Goal: Task Accomplishment & Management: Use online tool/utility

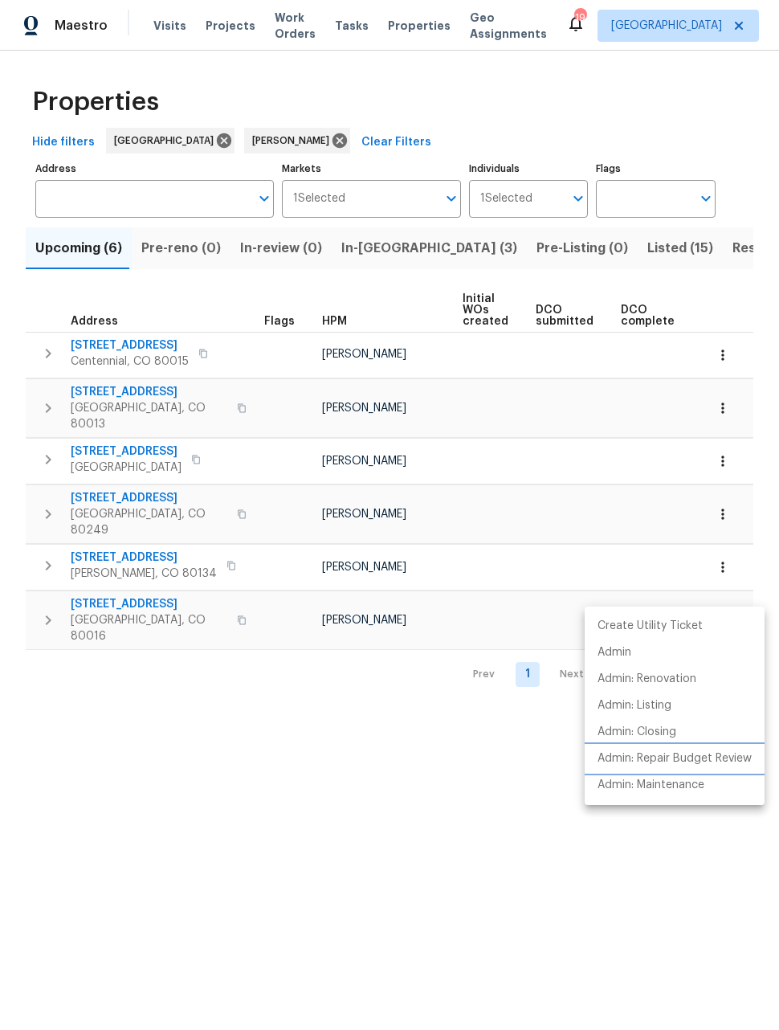
click at [705, 758] on p "Admin: Repair Budget Review" at bounding box center [675, 758] width 154 height 17
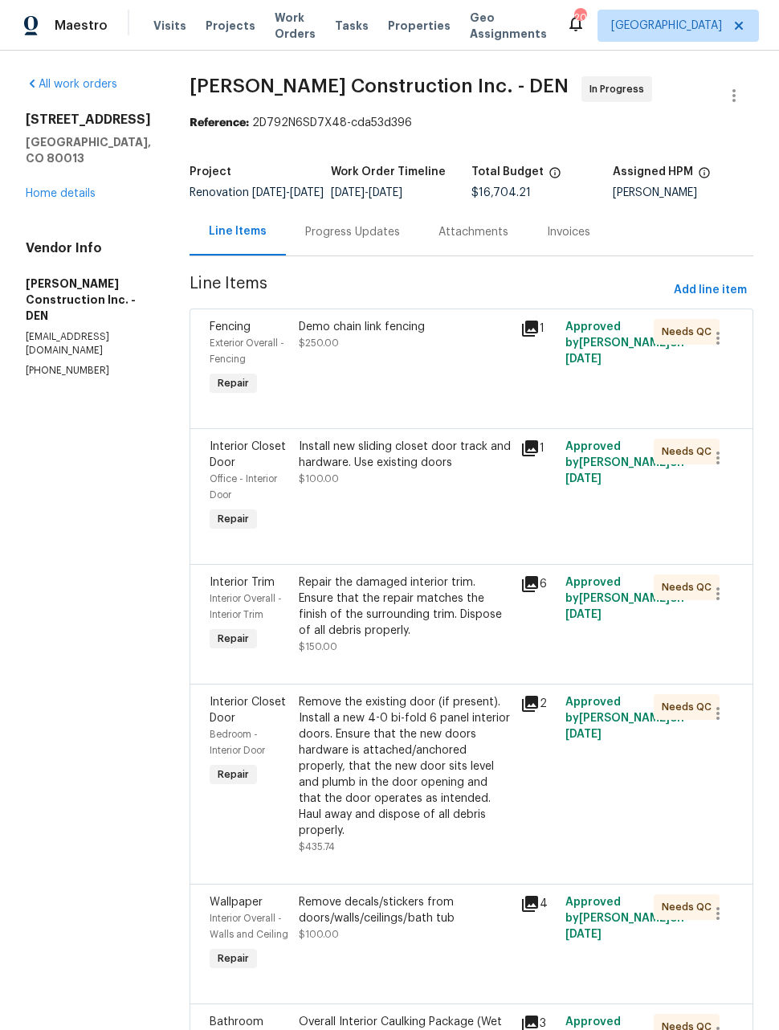
click at [67, 18] on span "Maestro" at bounding box center [81, 26] width 53 height 16
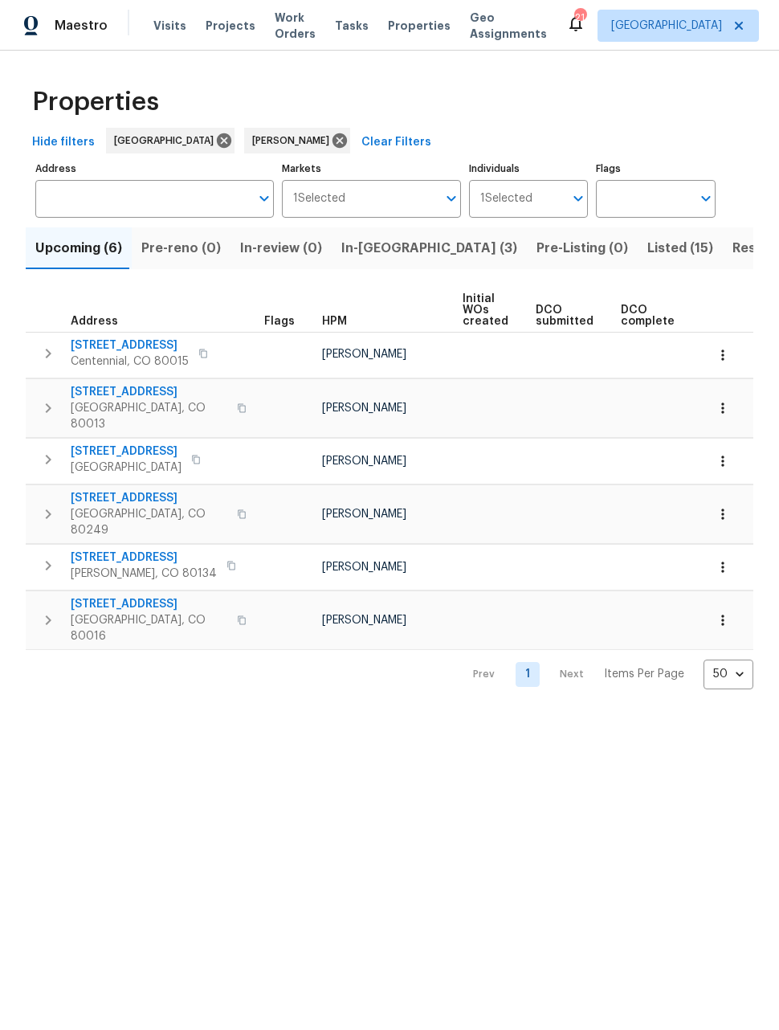
click at [382, 252] on span "In-[GEOGRAPHIC_DATA] (3)" at bounding box center [429, 248] width 176 height 22
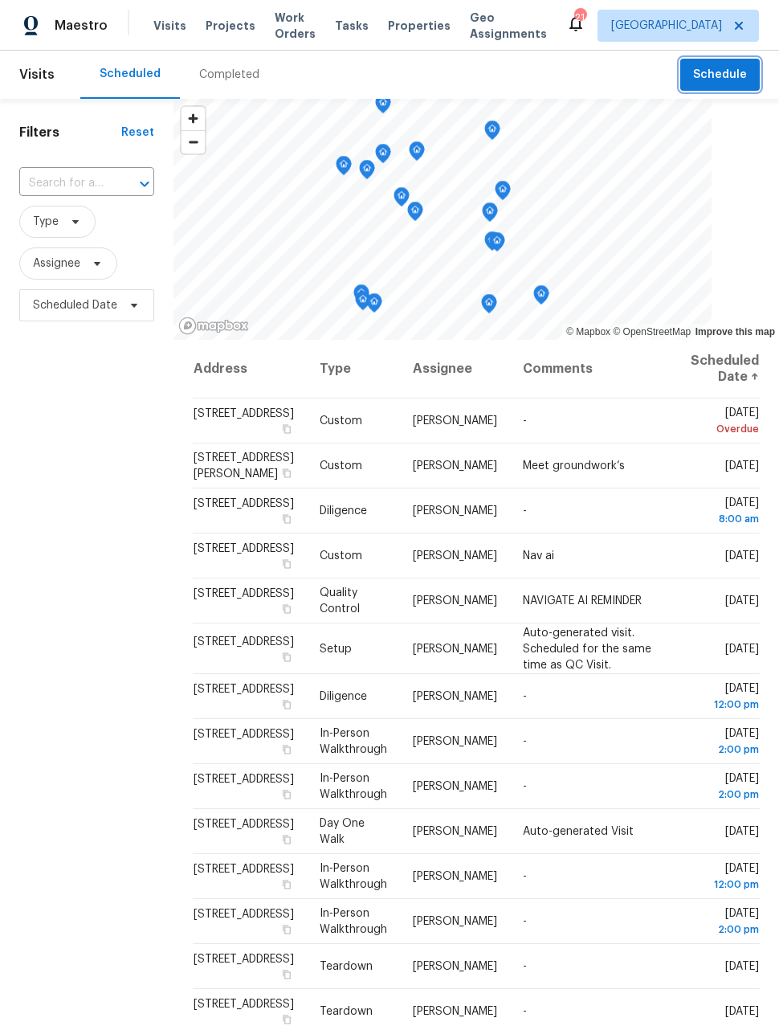
click at [738, 72] on span "Schedule" at bounding box center [720, 75] width 54 height 20
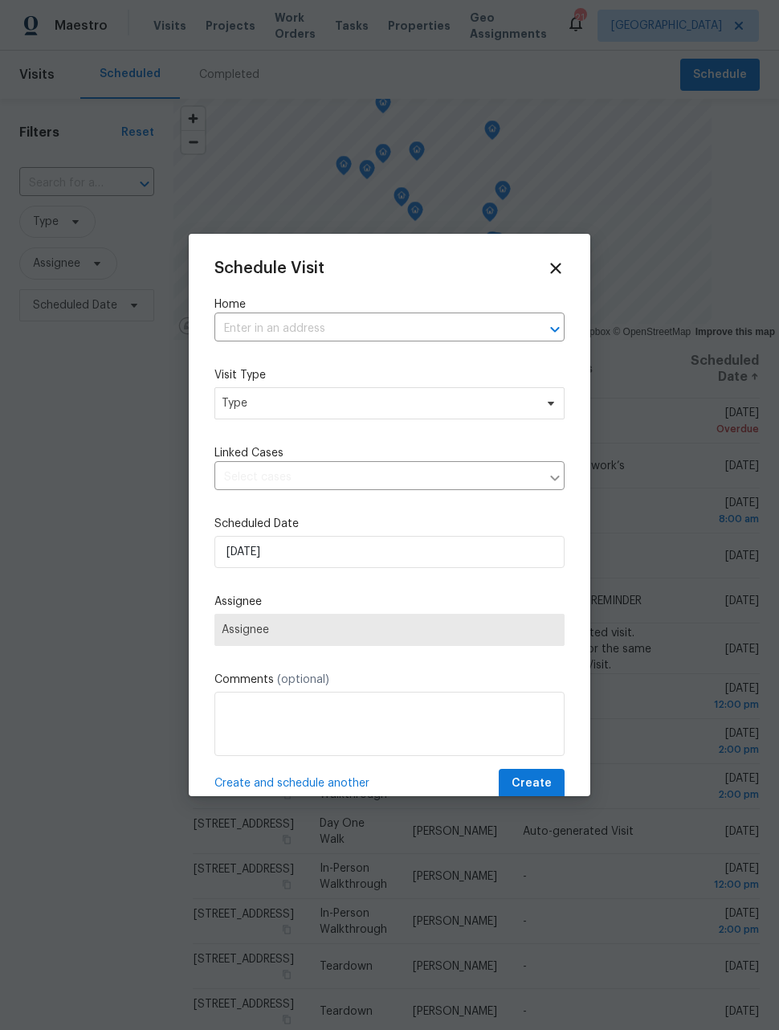
click at [452, 326] on input "text" at bounding box center [367, 329] width 305 height 25
type input "3750"
click at [435, 370] on li "[STREET_ADDRESS]" at bounding box center [390, 366] width 350 height 27
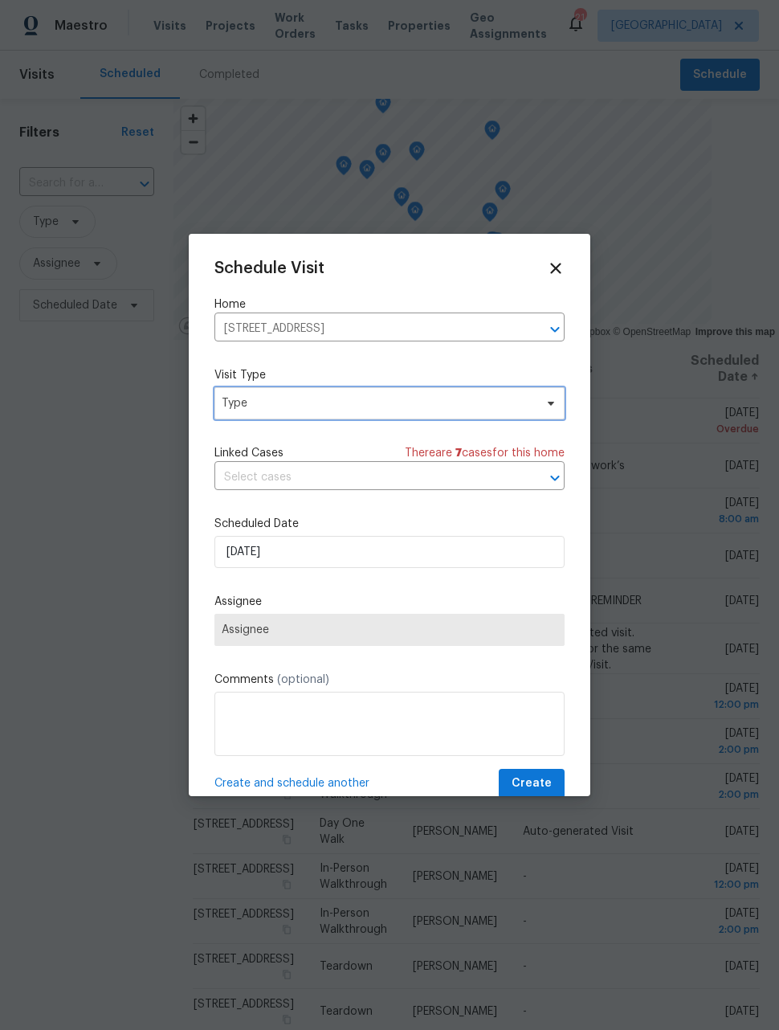
click at [419, 407] on span "Type" at bounding box center [378, 403] width 313 height 16
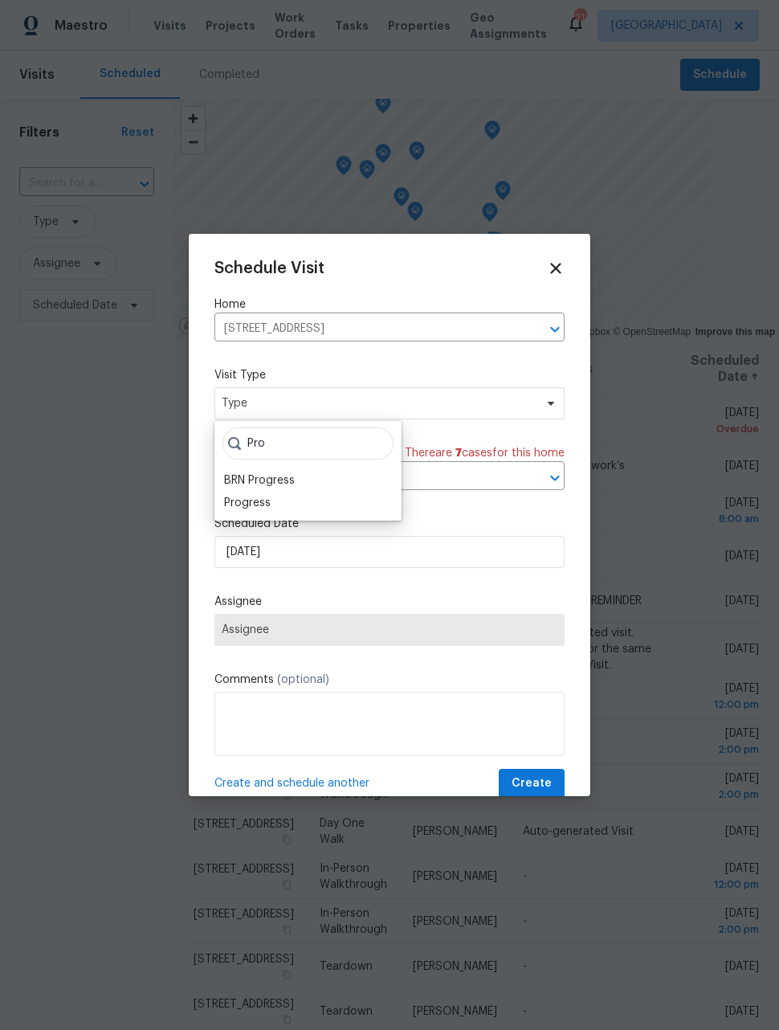
type input "Pro"
click at [269, 502] on div "Progress" at bounding box center [247, 503] width 47 height 16
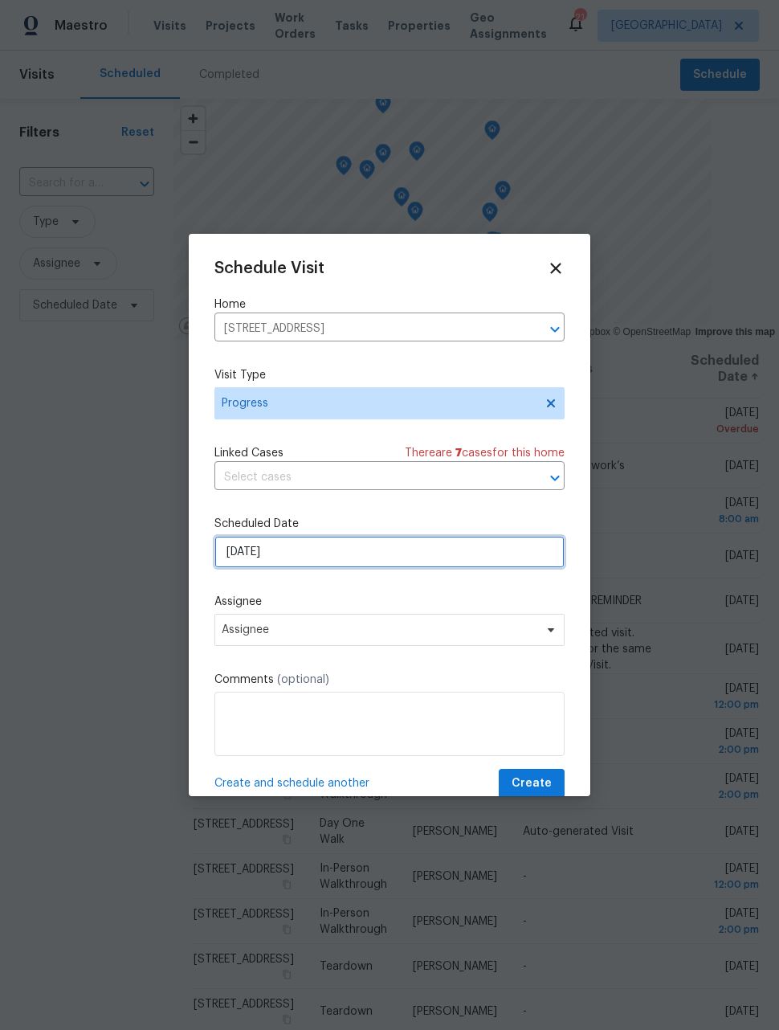
click at [332, 549] on input "10/8/2025" at bounding box center [390, 552] width 350 height 32
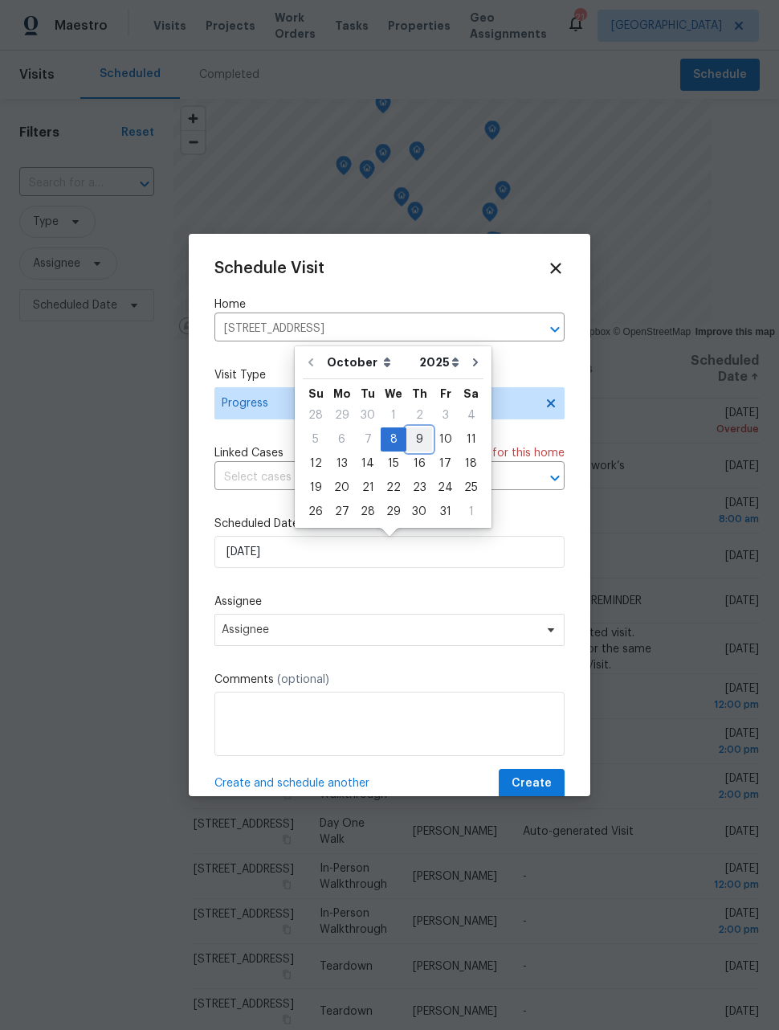
click at [413, 440] on div "9" at bounding box center [420, 439] width 26 height 22
type input "10/9/2025"
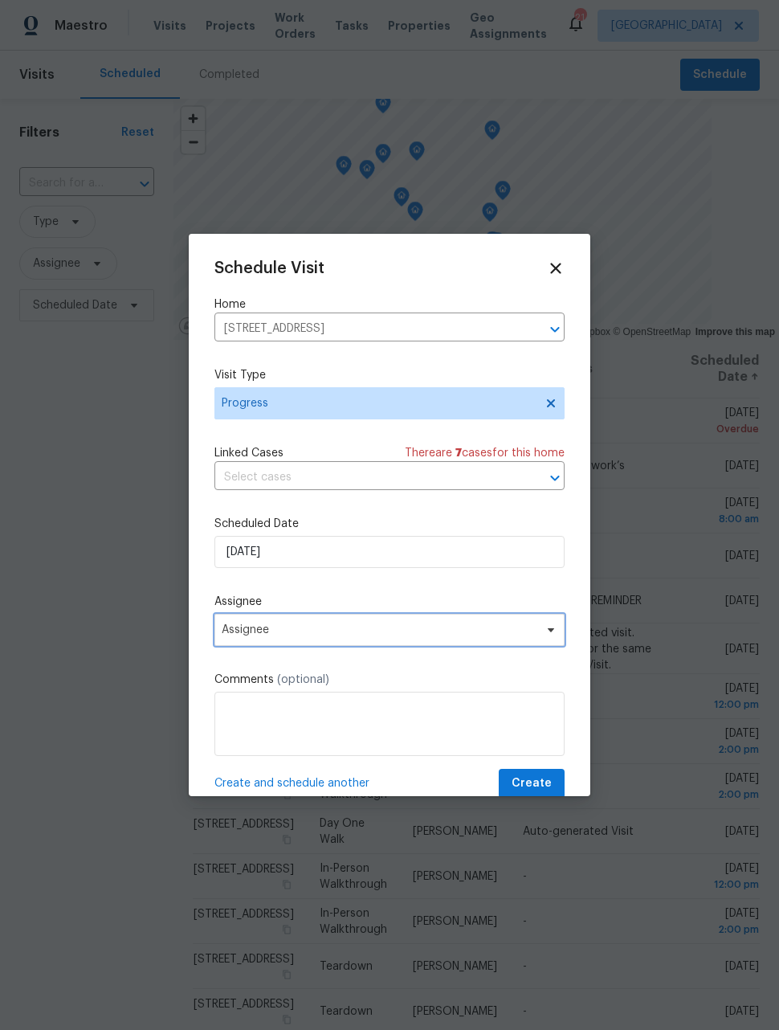
click at [329, 643] on span "Assignee" at bounding box center [390, 630] width 350 height 32
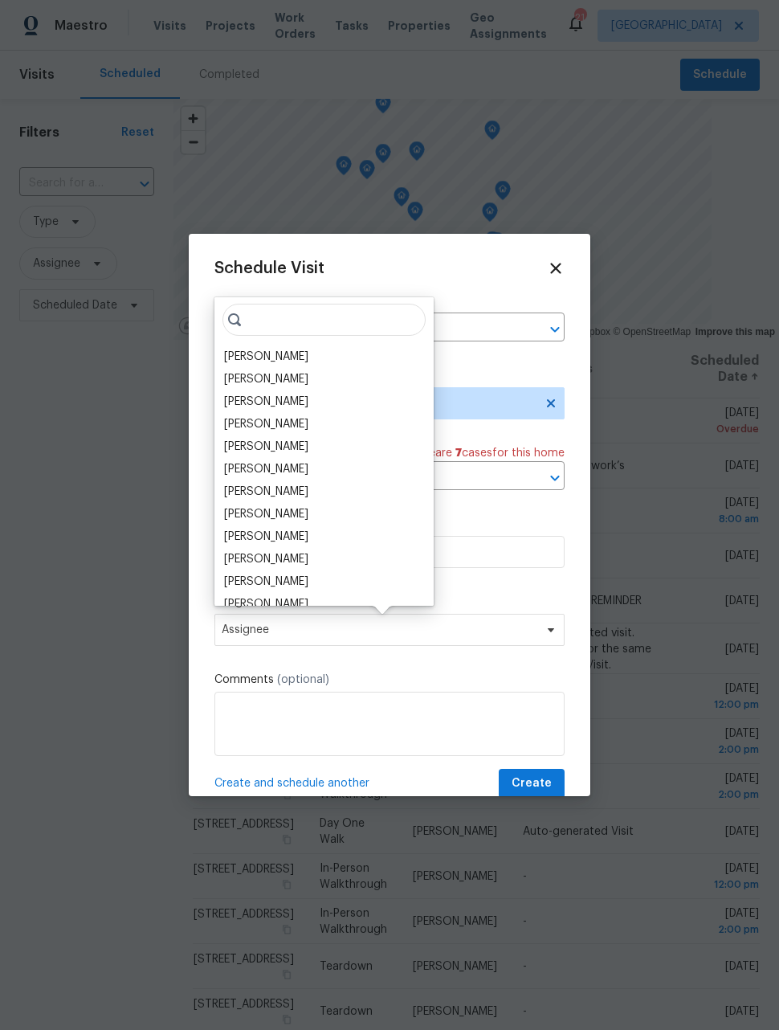
click at [281, 357] on div "[PERSON_NAME]" at bounding box center [266, 357] width 84 height 16
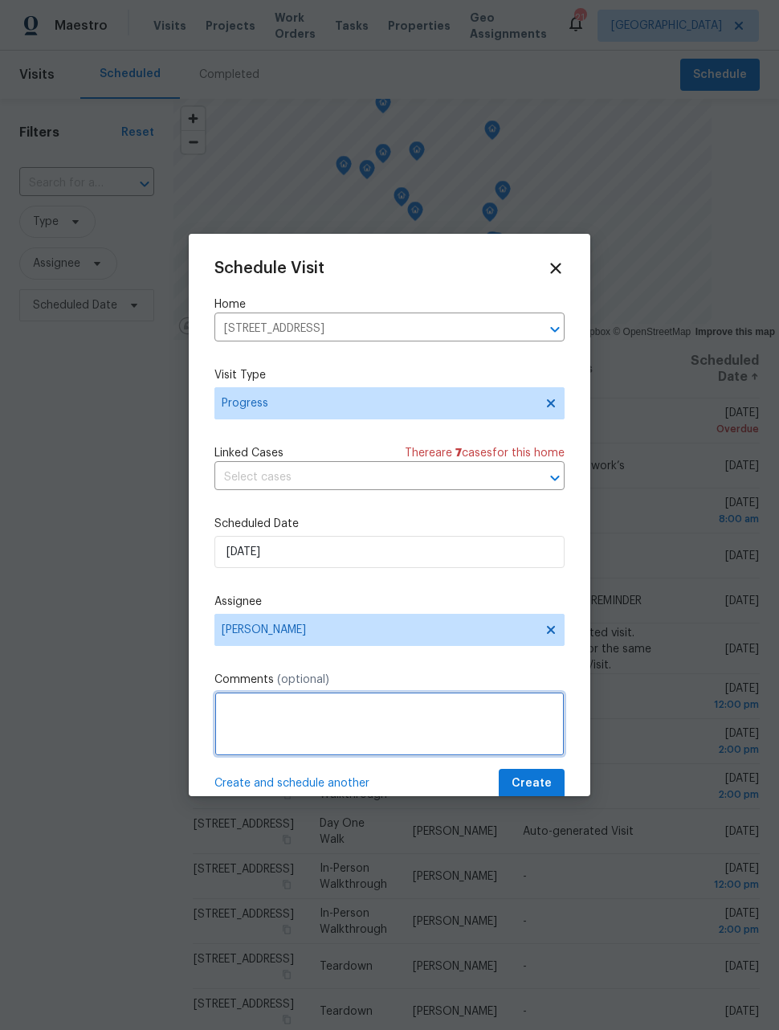
click at [337, 712] on textarea at bounding box center [390, 724] width 350 height 64
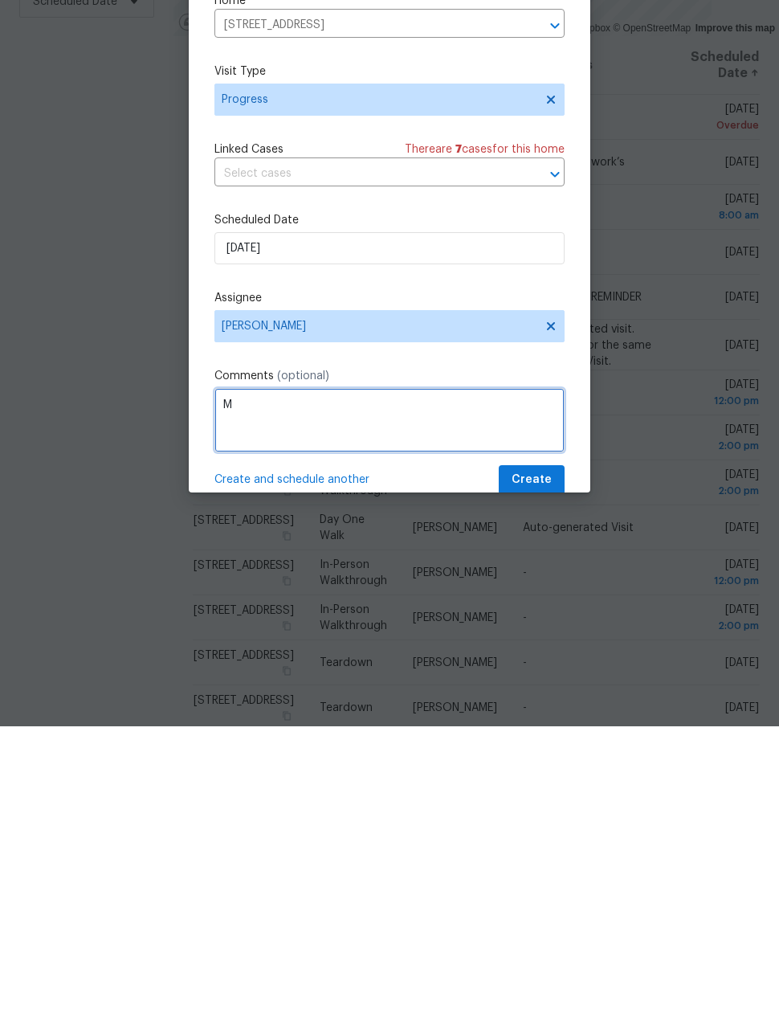
scroll to position [52, 0]
type textarea "Meet GC at 10"
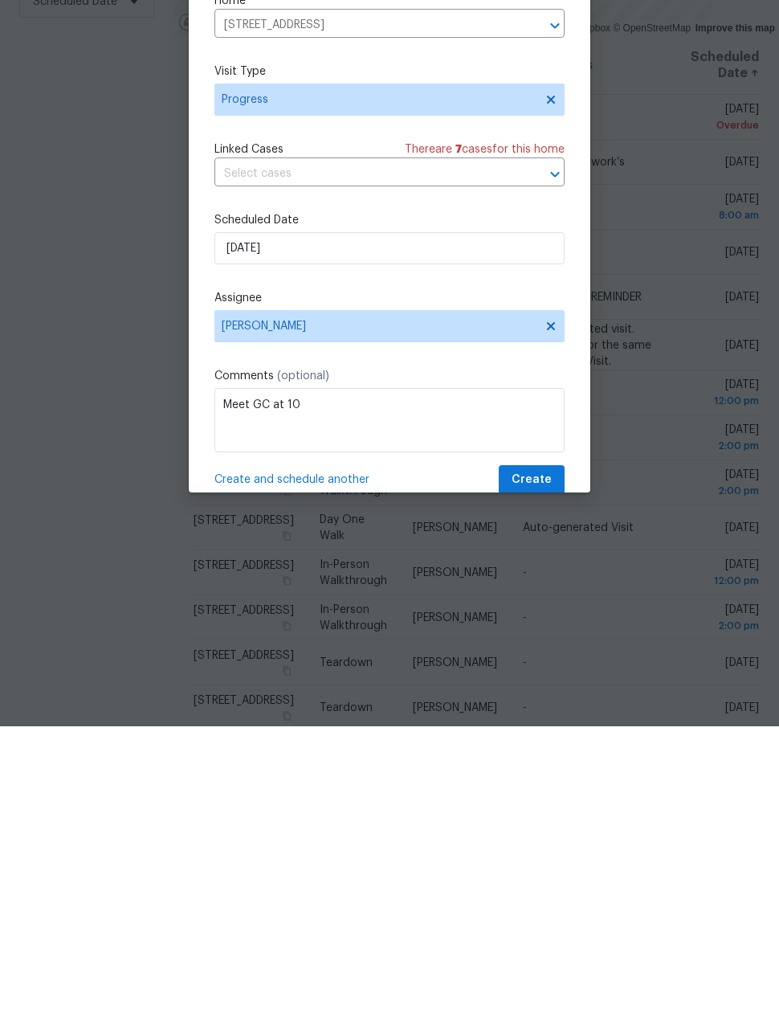
click at [342, 775] on span "Create and schedule another" at bounding box center [292, 783] width 155 height 16
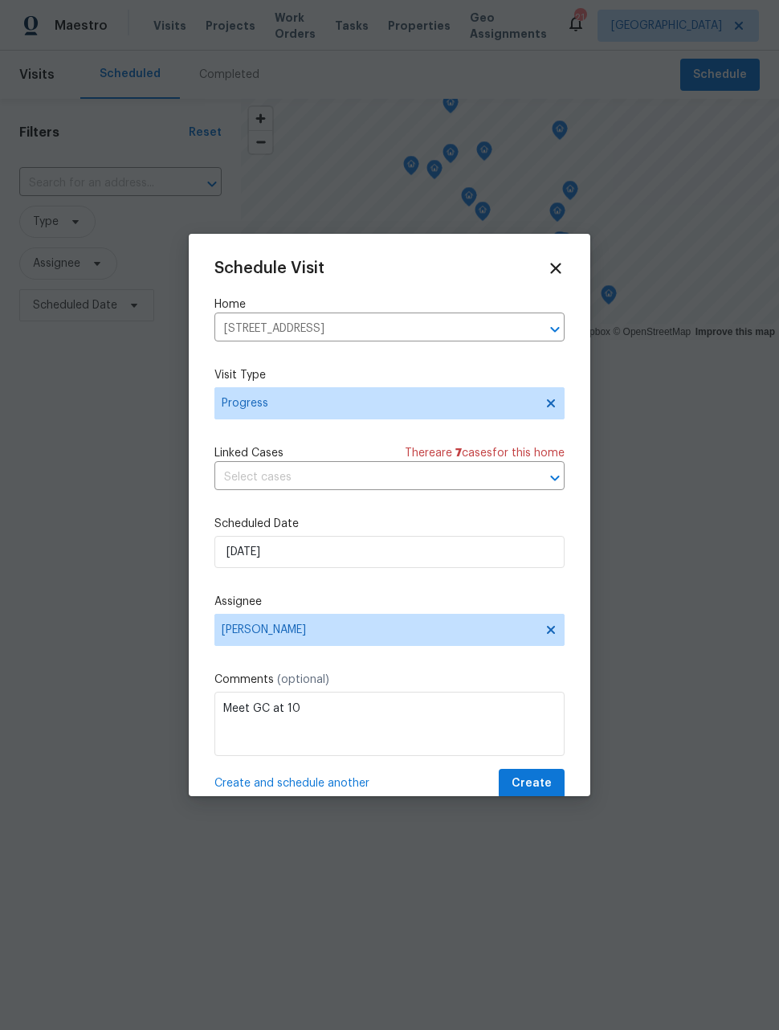
scroll to position [0, 0]
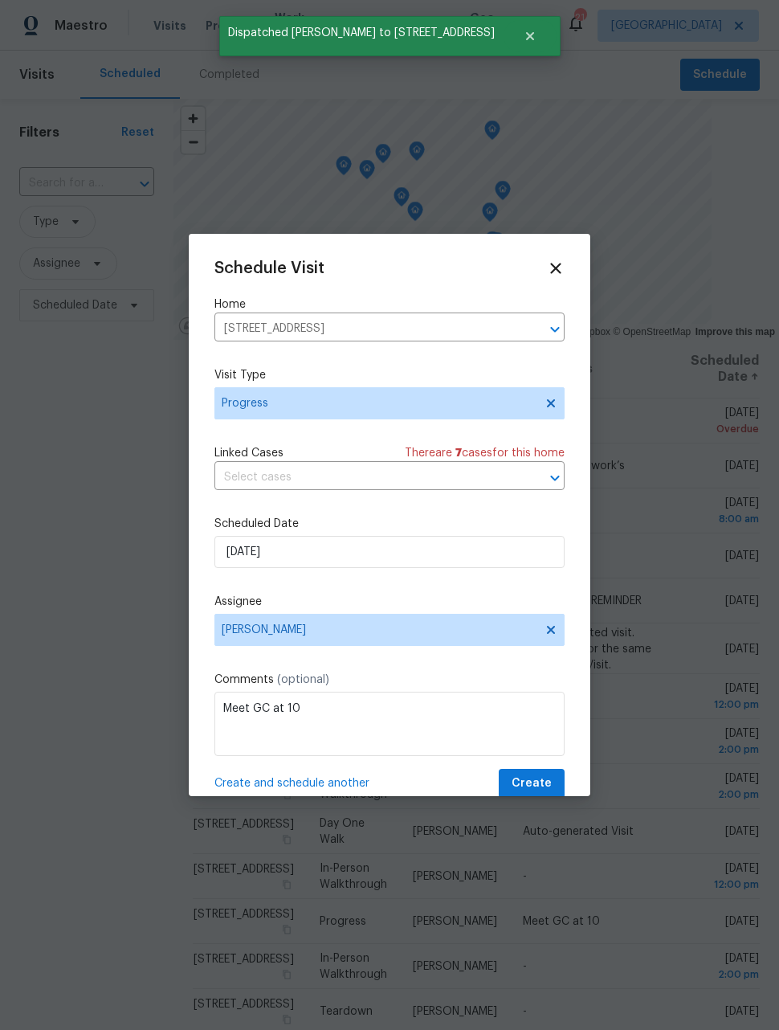
click at [532, 330] on icon "Clear" at bounding box center [534, 329] width 16 height 16
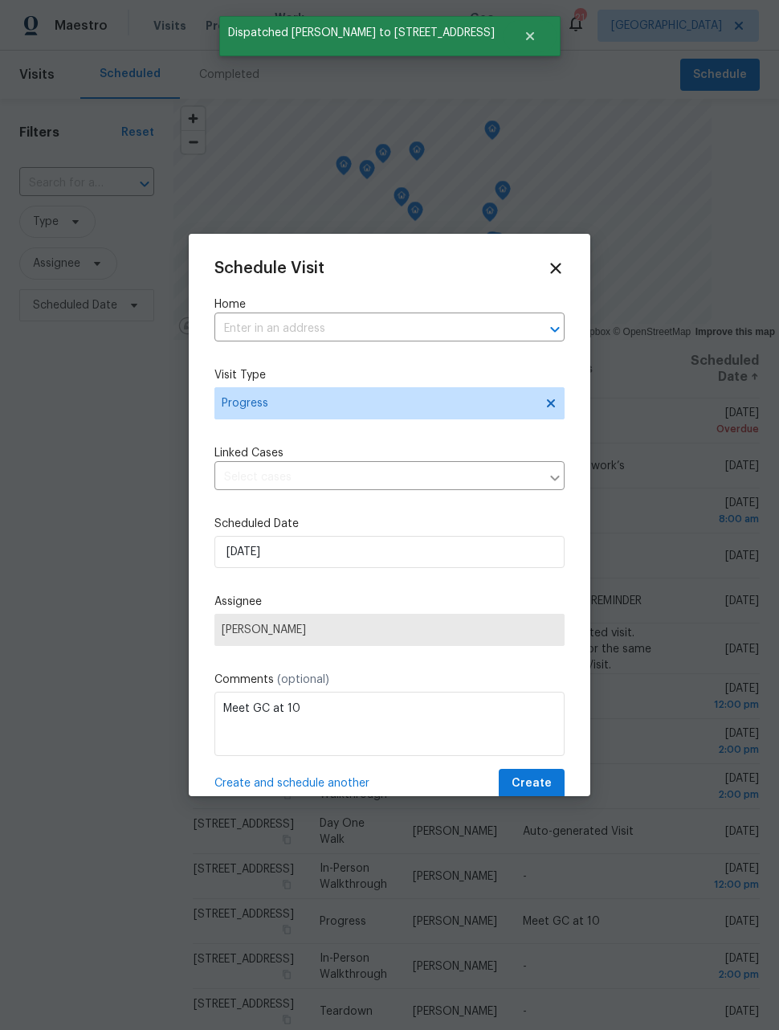
click at [413, 332] on input "text" at bounding box center [367, 329] width 305 height 25
type input "1200"
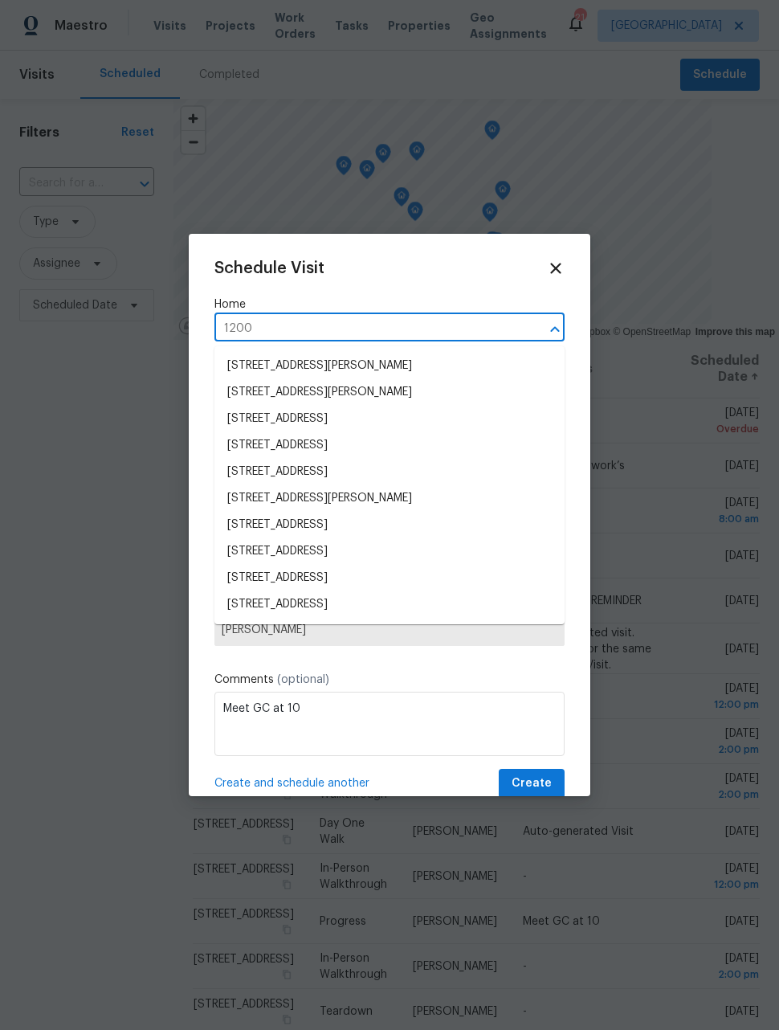
click at [380, 494] on li "[STREET_ADDRESS][PERSON_NAME]" at bounding box center [390, 498] width 350 height 27
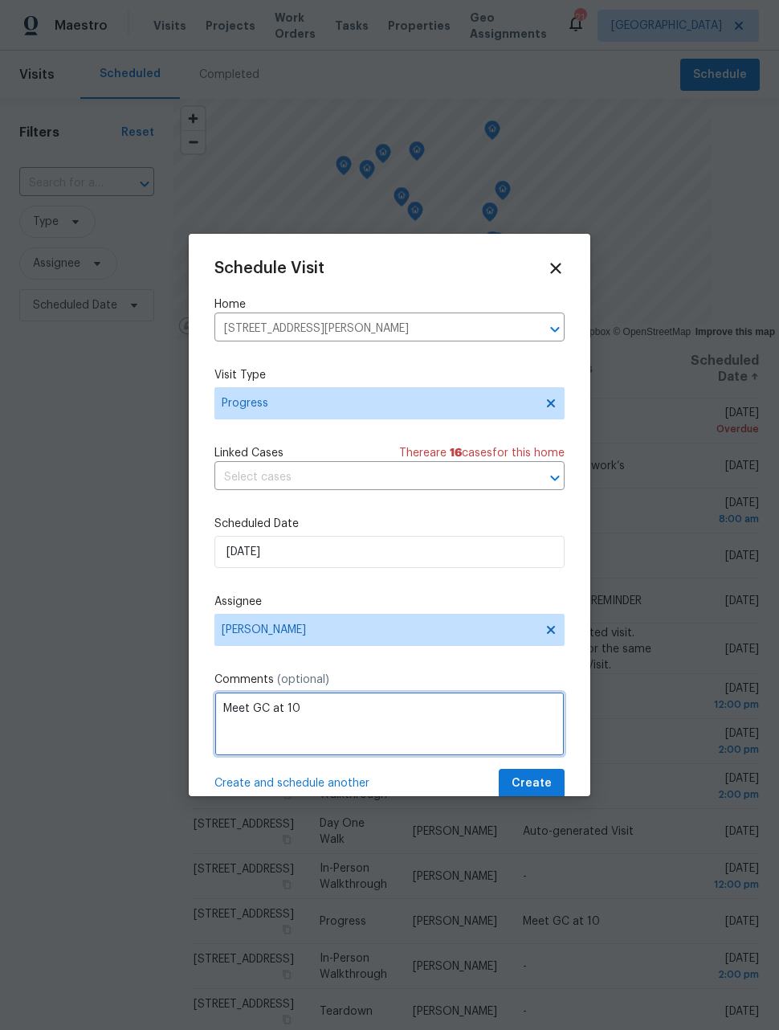
click at [386, 714] on textarea "Meet GC at 10" at bounding box center [390, 724] width 350 height 64
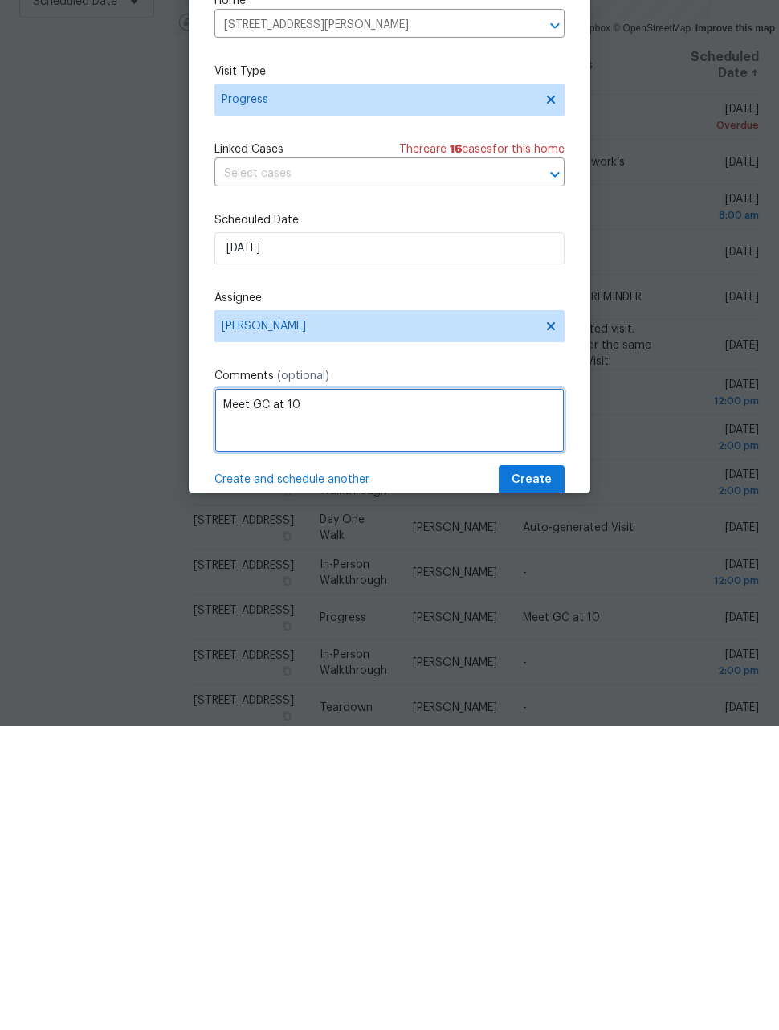
click at [352, 692] on textarea "Meet GC at 10" at bounding box center [390, 724] width 350 height 64
click at [351, 692] on textarea "Meet GC at 10" at bounding box center [390, 724] width 350 height 64
click at [349, 692] on textarea "Meet GC at 10" at bounding box center [390, 724] width 350 height 64
type textarea "M"
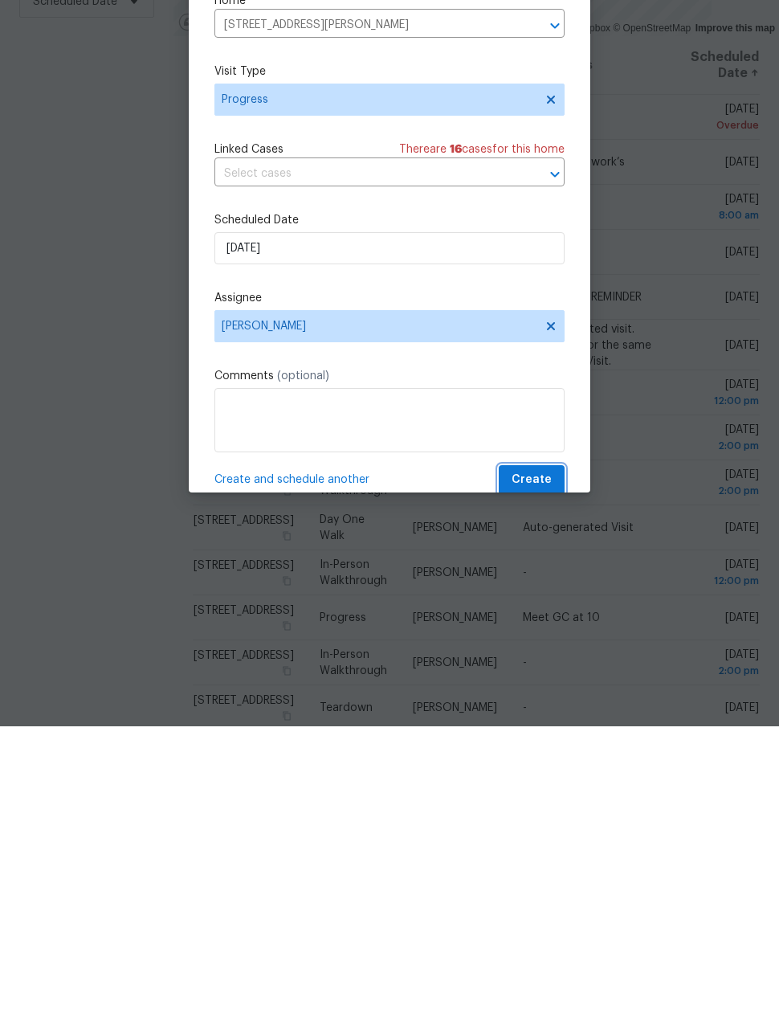
click at [537, 774] on span "Create" at bounding box center [532, 784] width 40 height 20
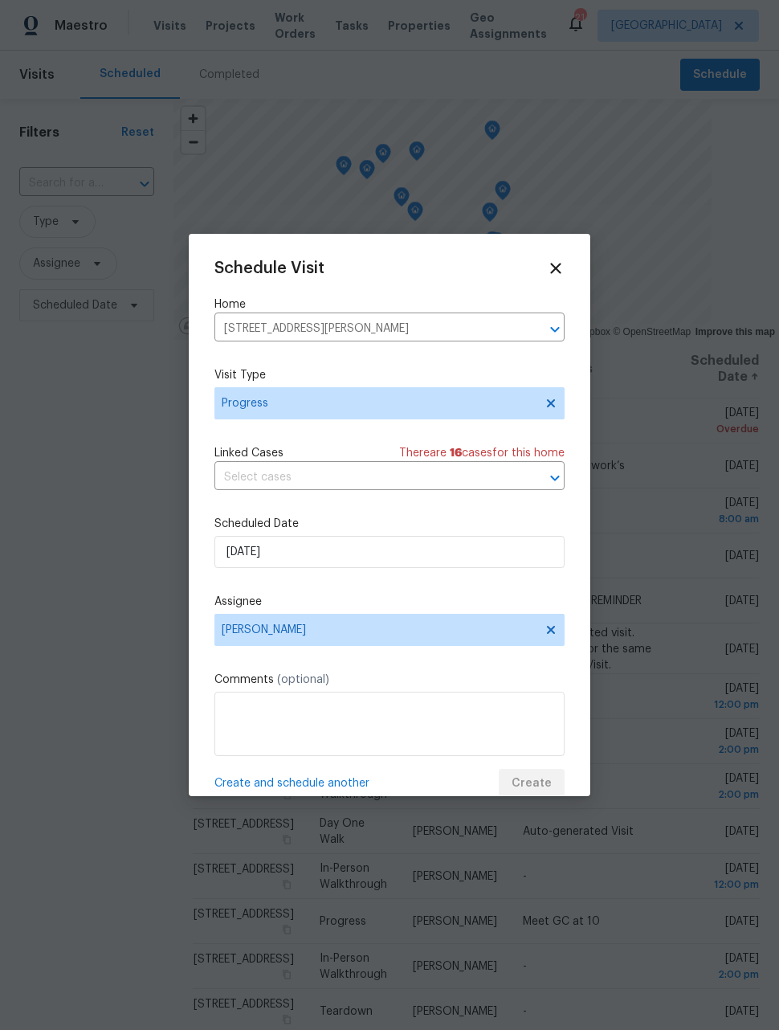
scroll to position [0, 0]
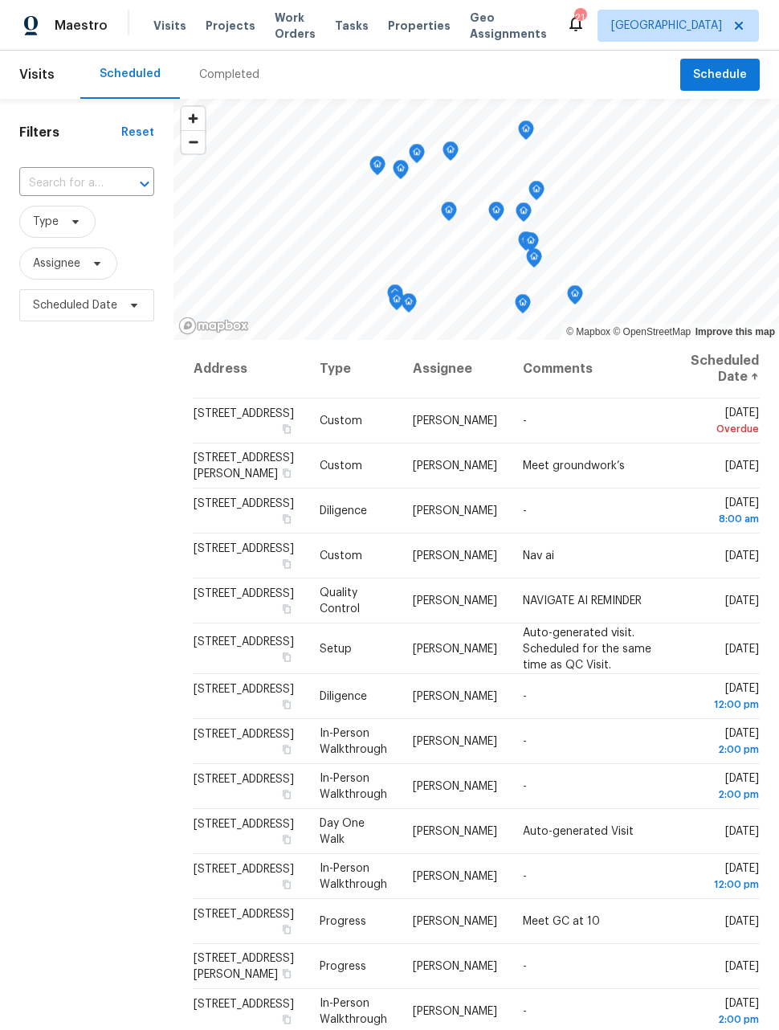
click at [289, 30] on span "Work Orders" at bounding box center [295, 26] width 41 height 32
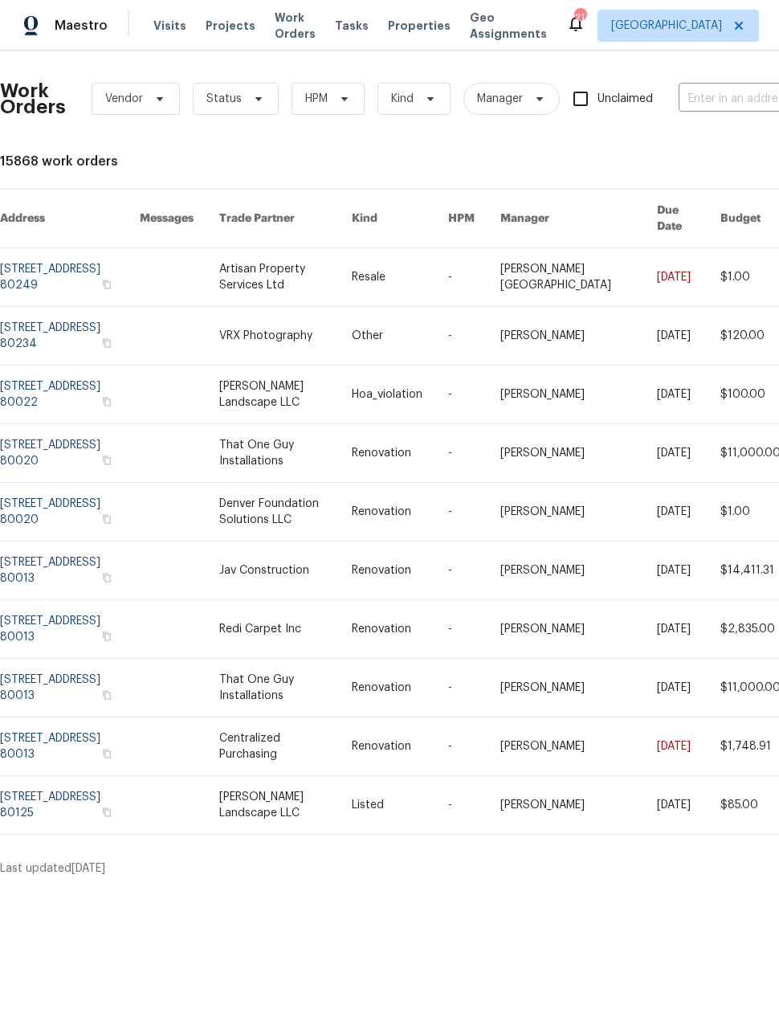
click at [738, 92] on input "text" at bounding box center [759, 99] width 161 height 25
type input "ouray"
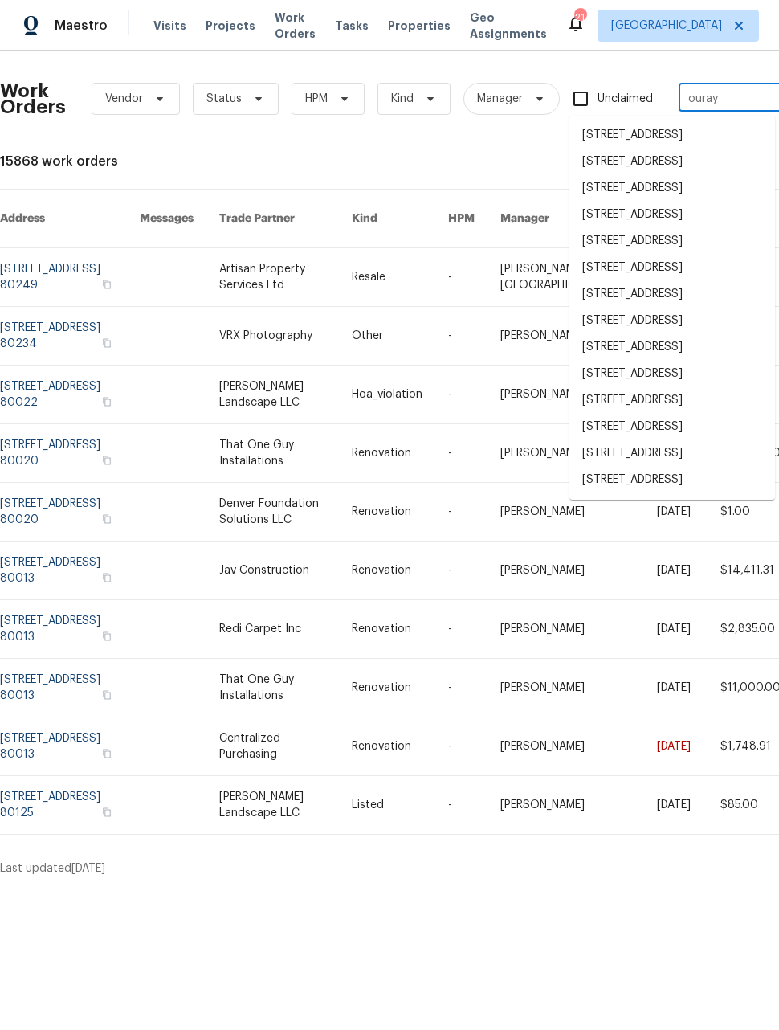
scroll to position [153, 0]
click at [654, 493] on li "[STREET_ADDRESS]" at bounding box center [673, 480] width 206 height 27
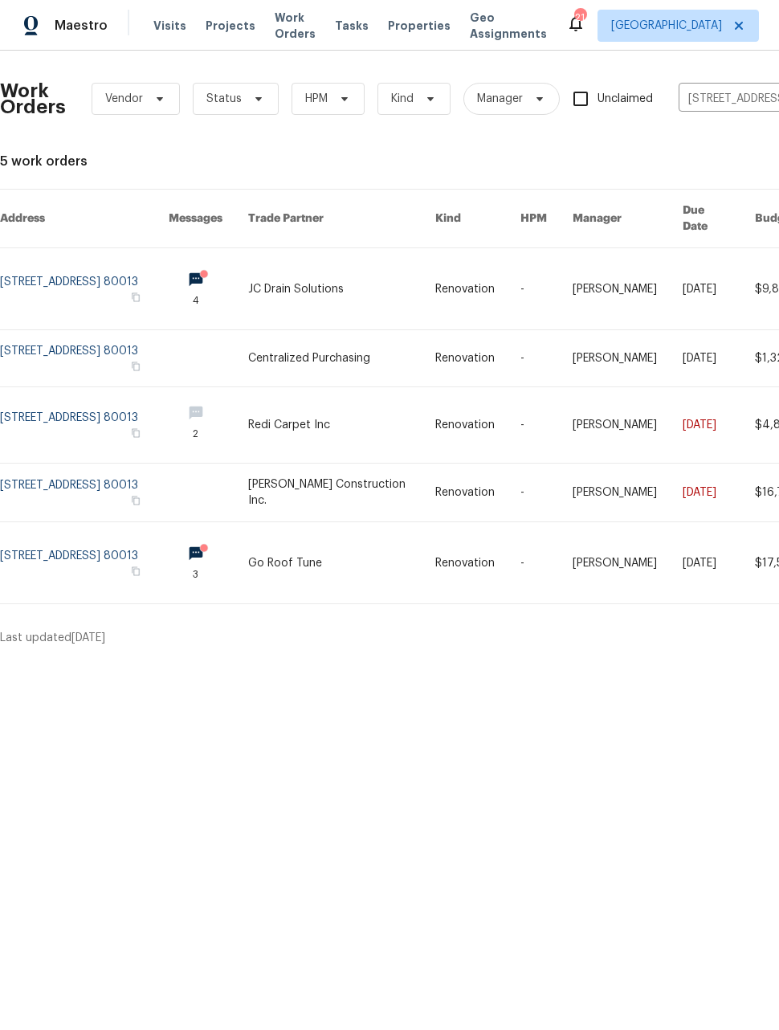
click at [84, 471] on link at bounding box center [84, 493] width 169 height 58
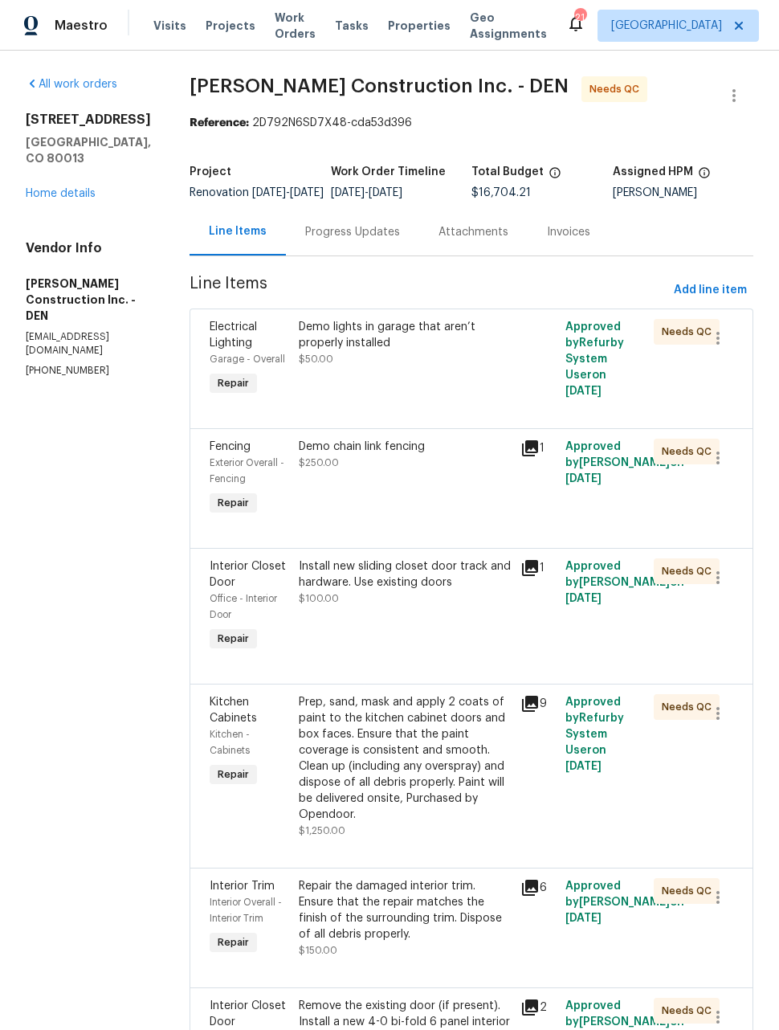
click at [74, 23] on span "Maestro" at bounding box center [81, 26] width 53 height 16
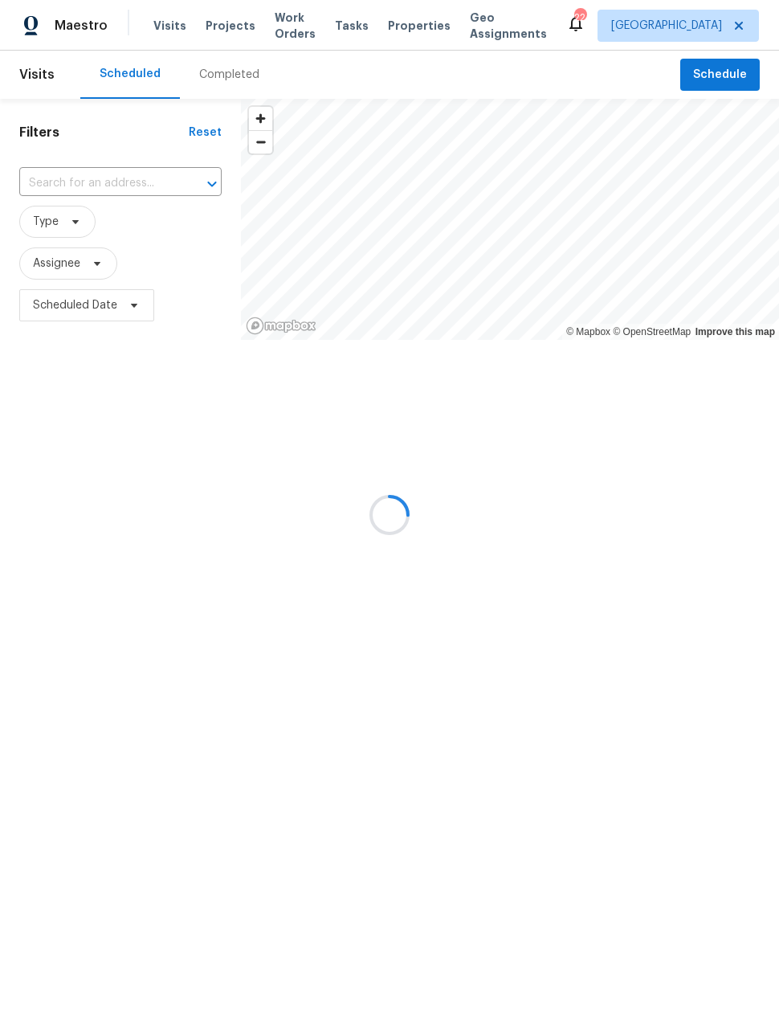
click at [283, 29] on div at bounding box center [389, 515] width 779 height 1030
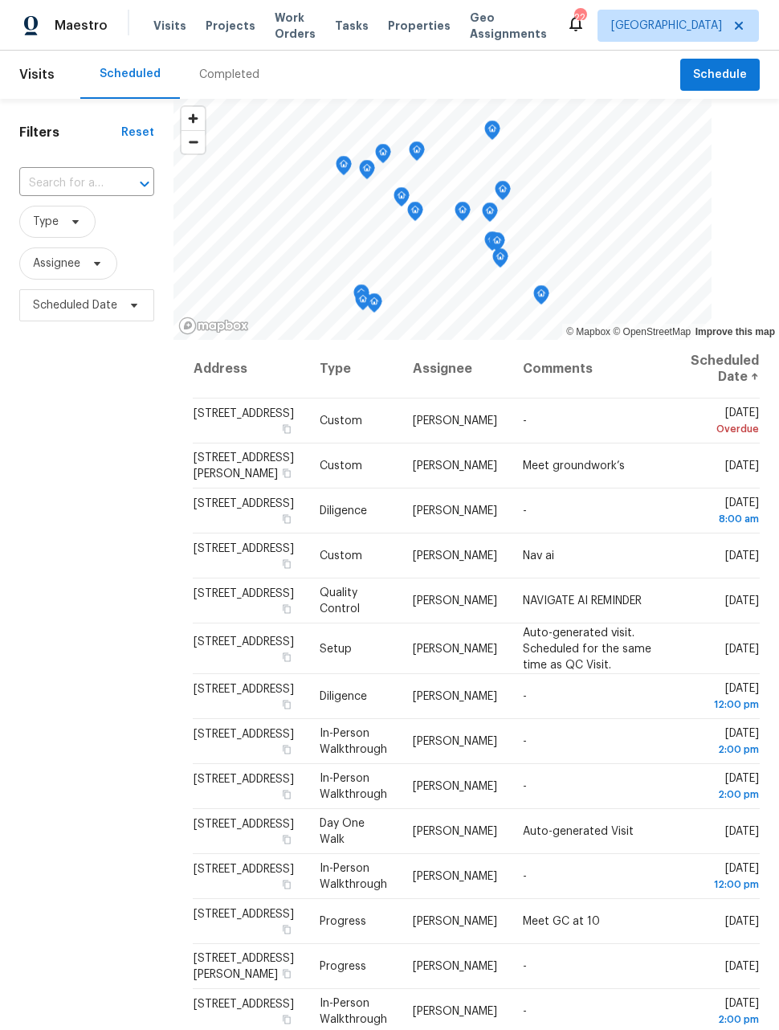
click at [276, 31] on span "Work Orders" at bounding box center [295, 26] width 41 height 32
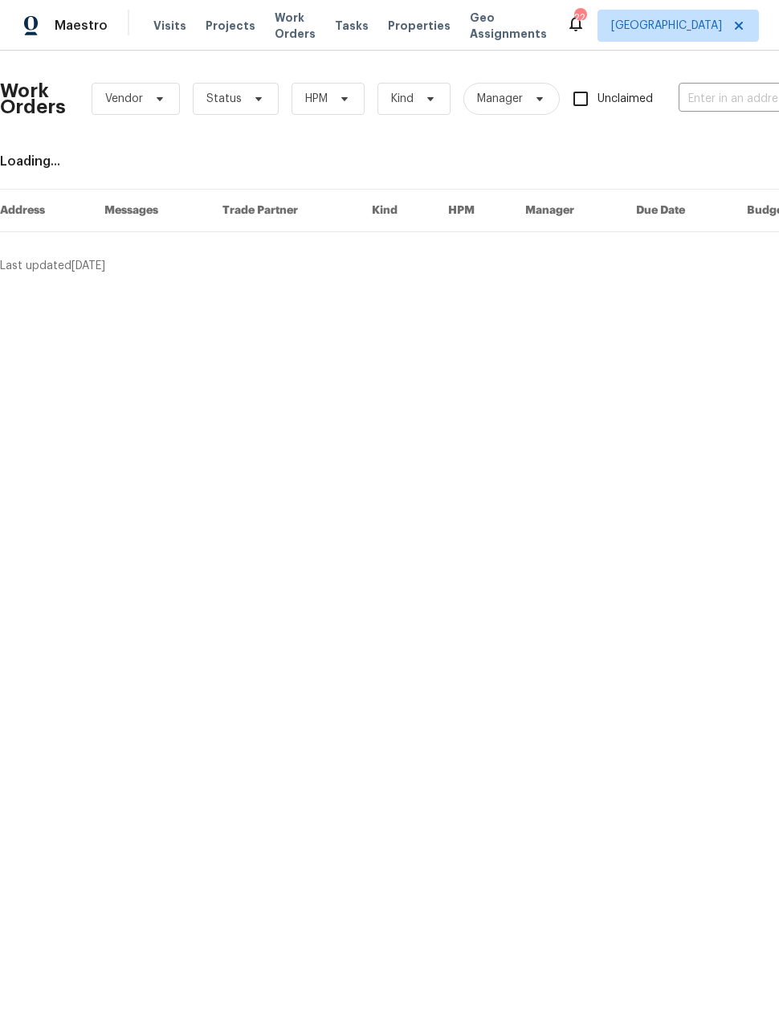
click at [734, 96] on input "text" at bounding box center [759, 99] width 161 height 25
type input "yampa"
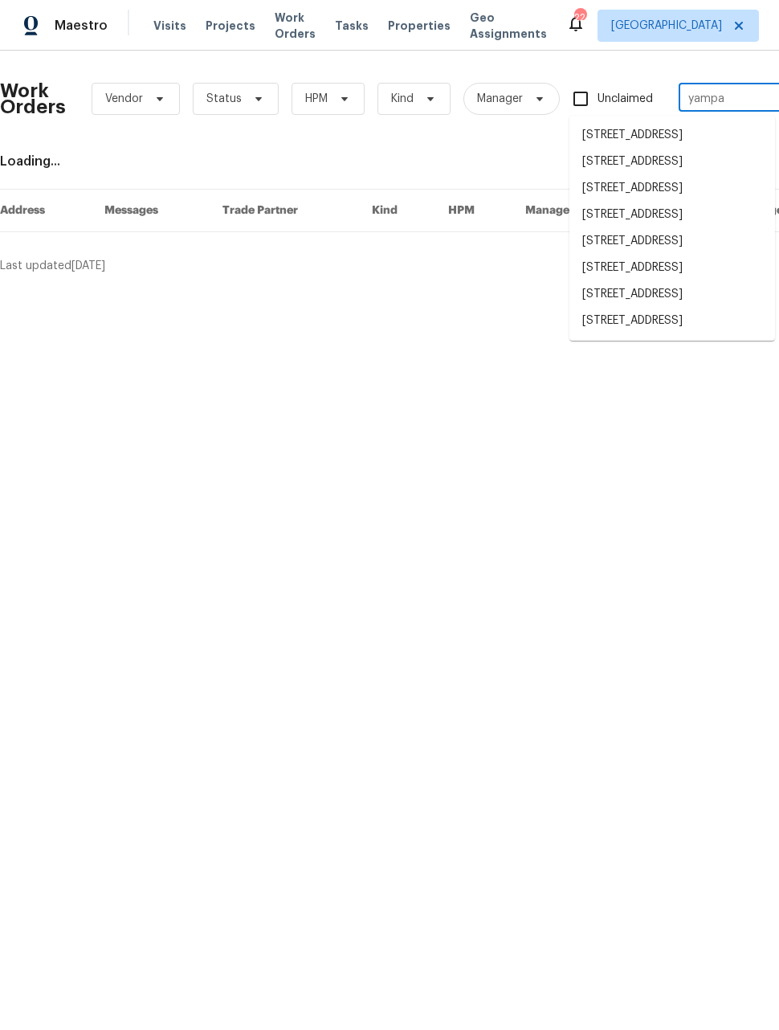
click at [713, 334] on li "[STREET_ADDRESS]" at bounding box center [673, 321] width 206 height 27
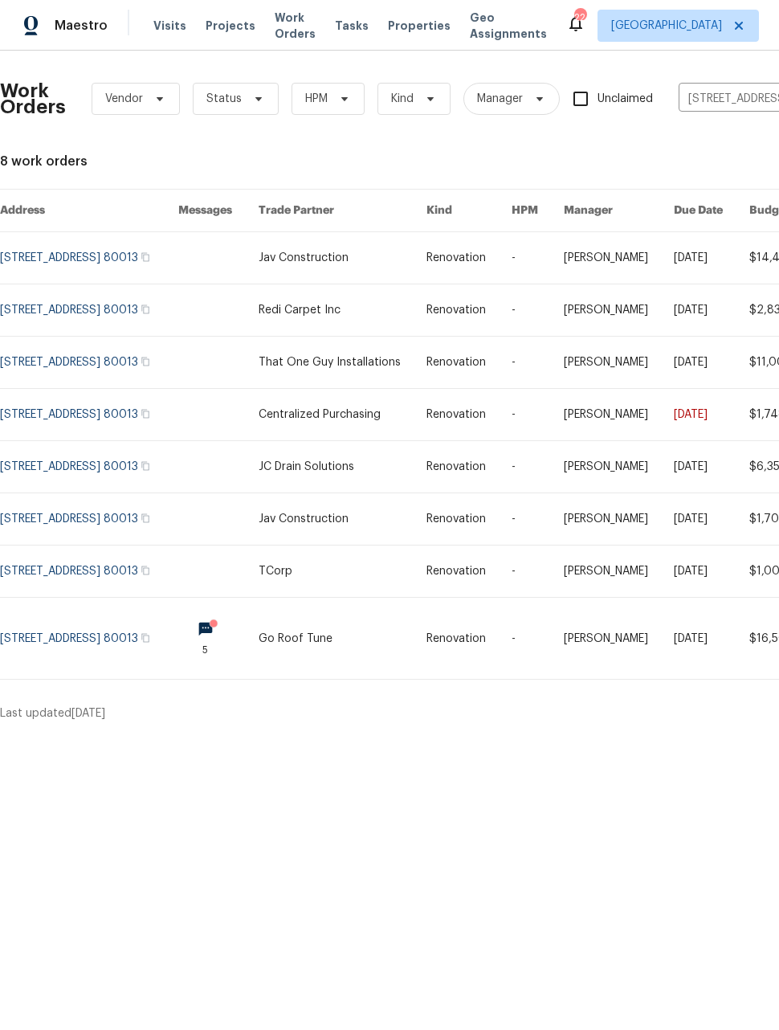
click at [104, 676] on link at bounding box center [89, 638] width 178 height 81
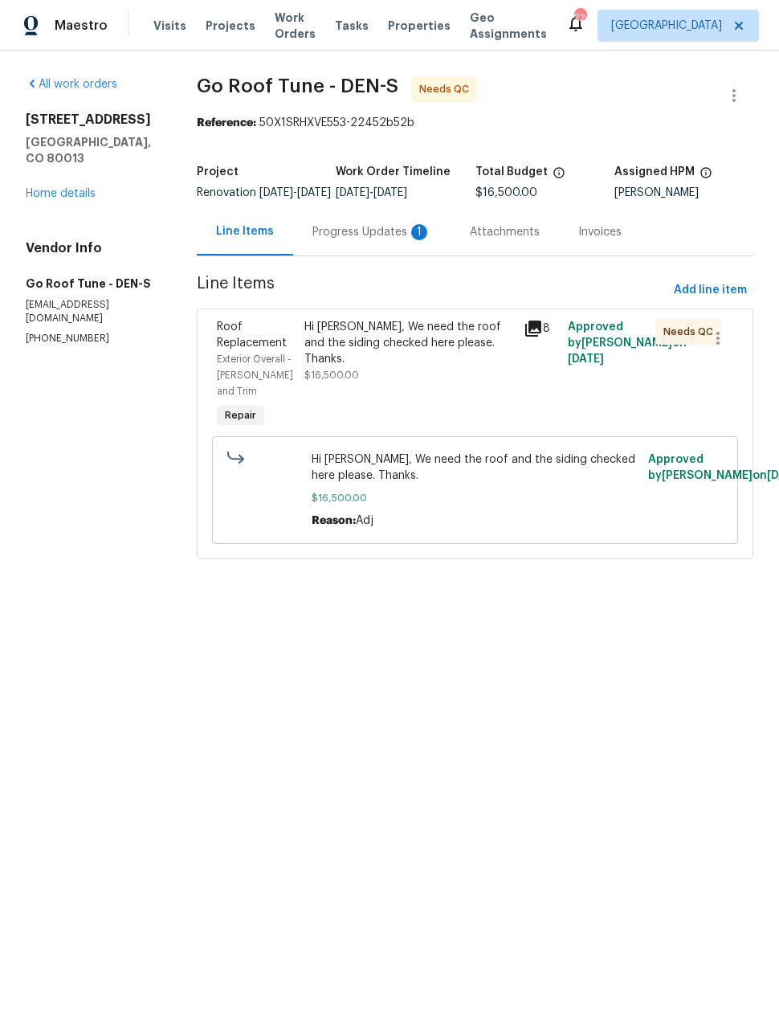
click at [426, 386] on div "Hi [PERSON_NAME], We need the roof and the siding checked here please. Thanks. …" at bounding box center [409, 375] width 219 height 122
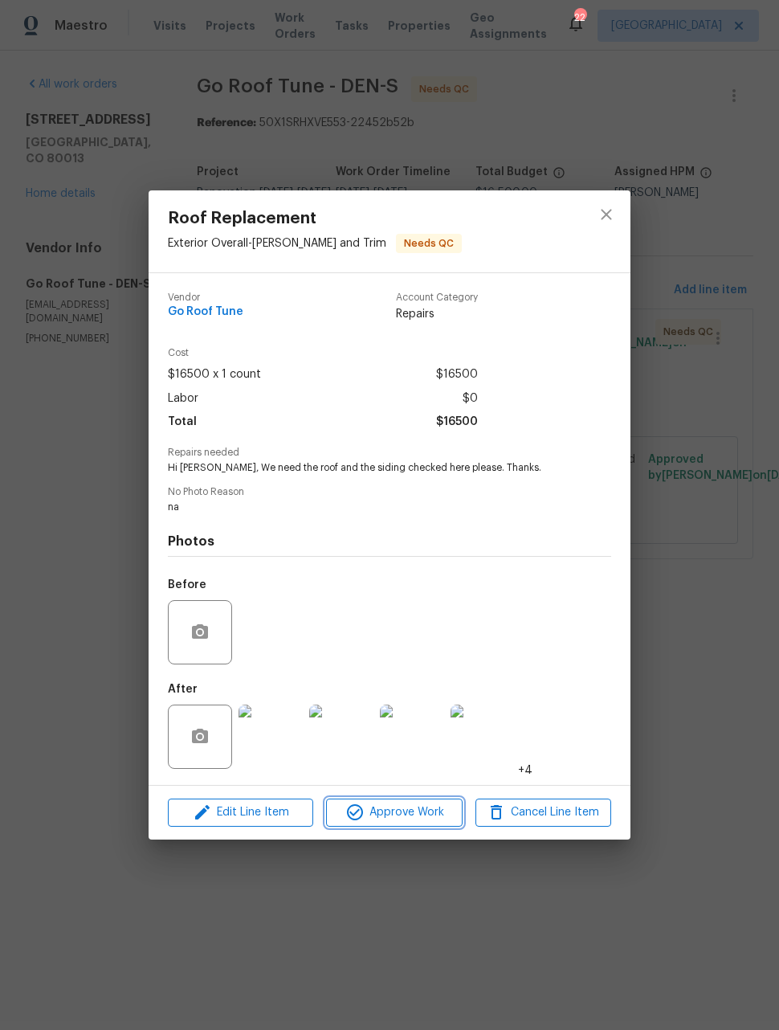
click at [423, 805] on span "Approve Work" at bounding box center [394, 813] width 126 height 20
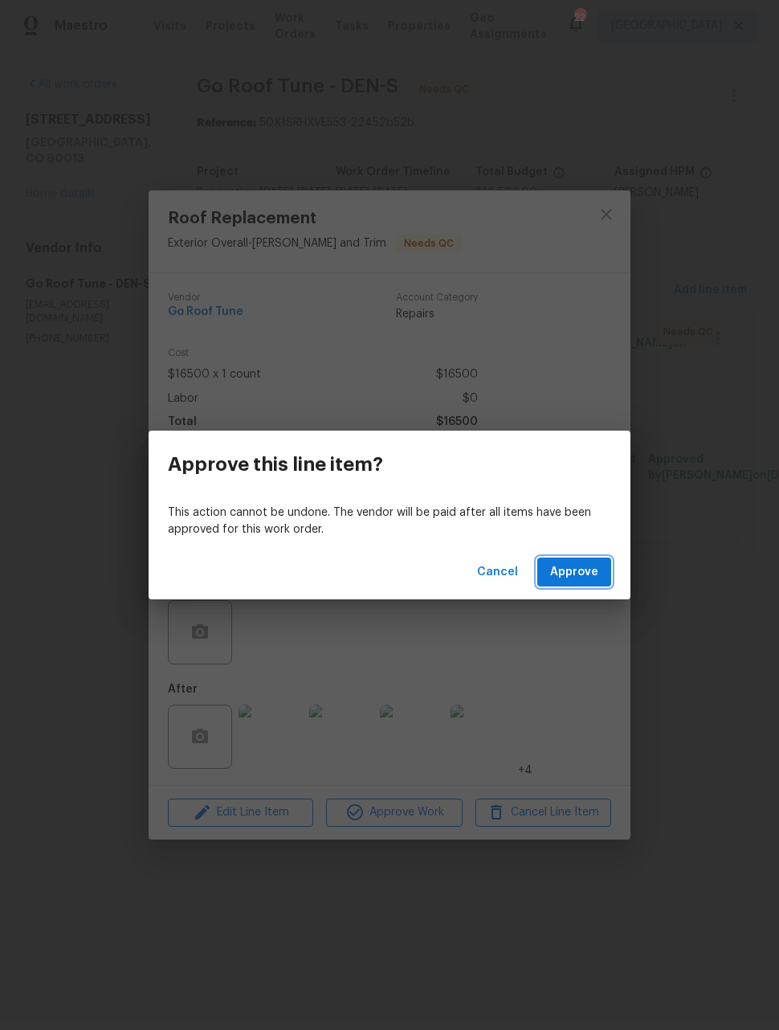
click at [591, 574] on span "Approve" at bounding box center [574, 572] width 48 height 20
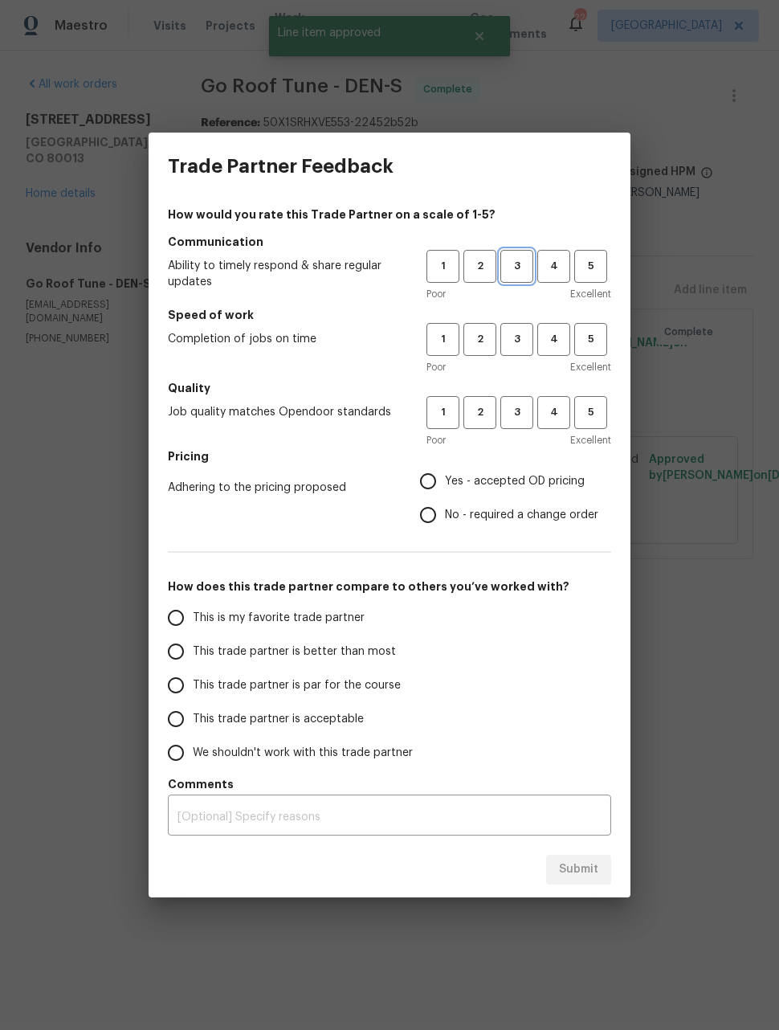
click at [518, 260] on span "3" at bounding box center [517, 266] width 30 height 18
click at [513, 330] on button "3" at bounding box center [517, 339] width 33 height 33
click at [520, 419] on span "3" at bounding box center [517, 412] width 30 height 18
click at [434, 480] on input "Yes - accepted OD pricing" at bounding box center [428, 481] width 34 height 34
radio input "true"
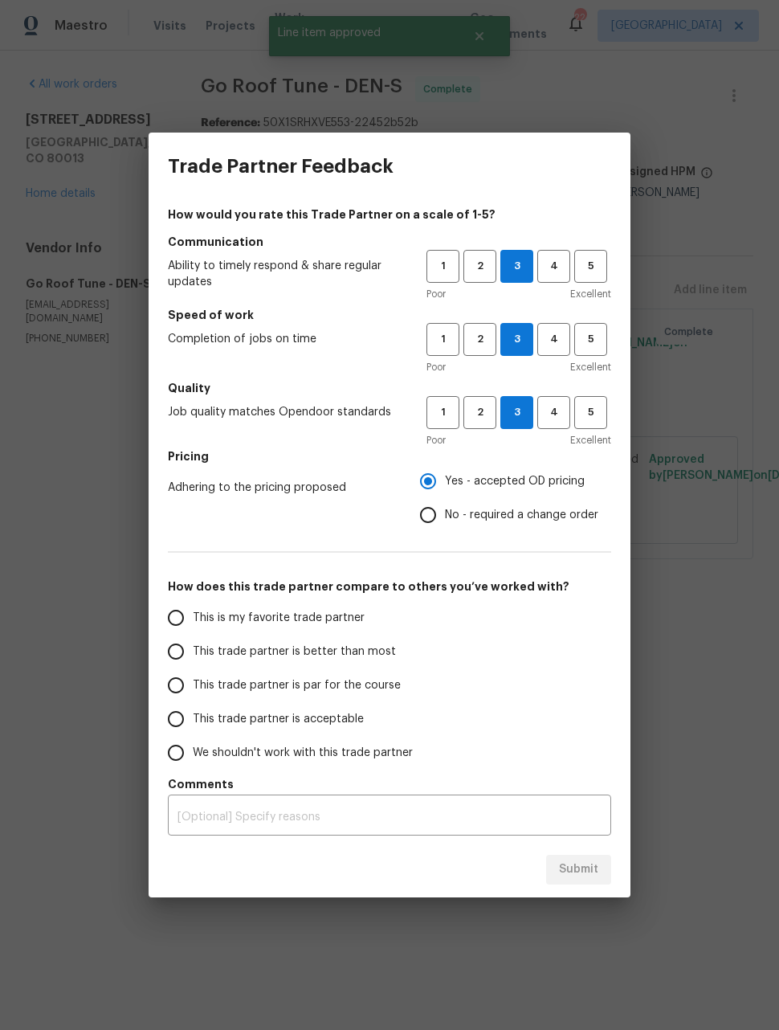
click at [186, 651] on input "This trade partner is better than most" at bounding box center [176, 652] width 34 height 34
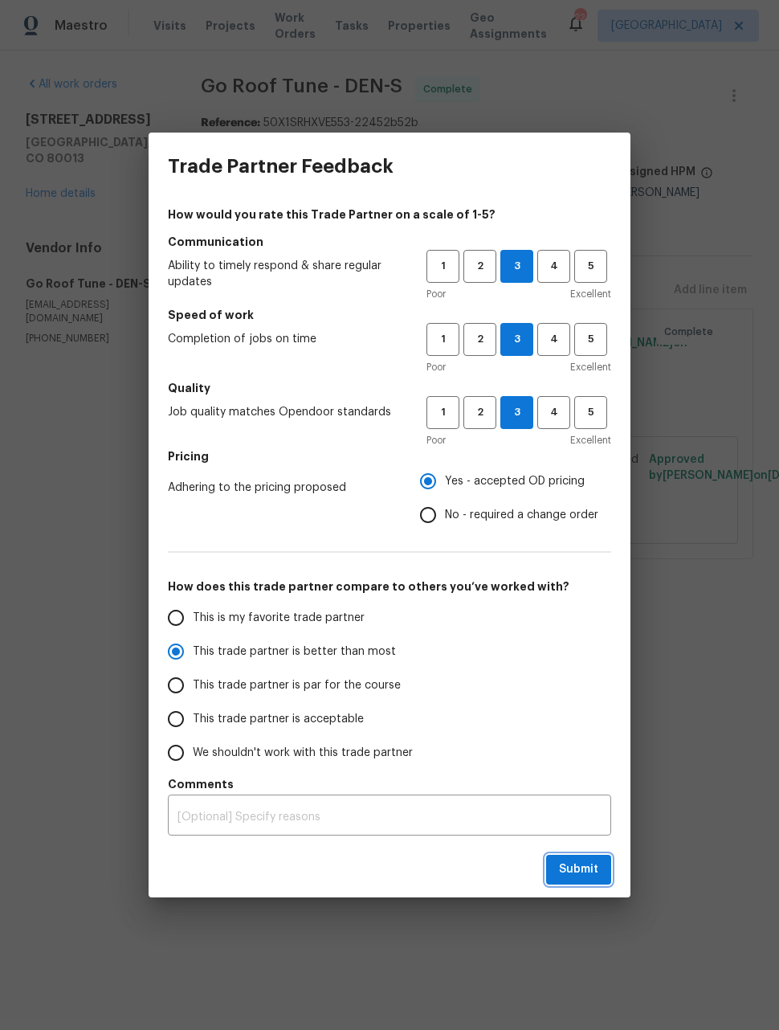
click at [586, 864] on span "Submit" at bounding box center [578, 870] width 39 height 20
radio input "true"
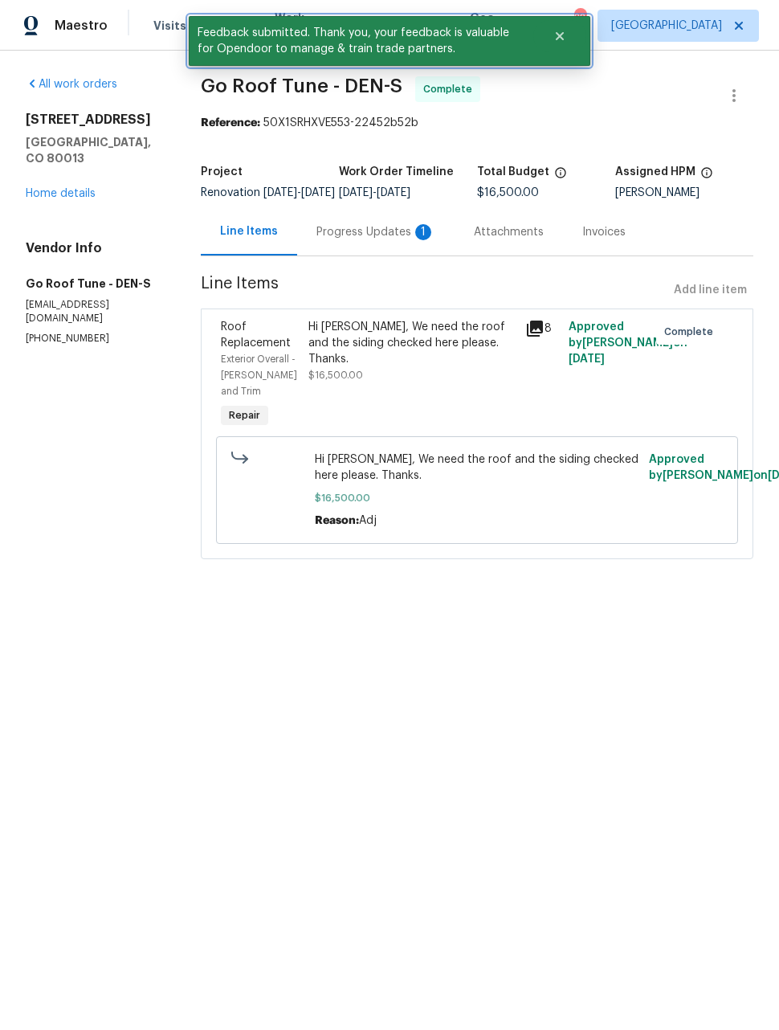
click at [562, 39] on icon "Close" at bounding box center [560, 36] width 8 height 8
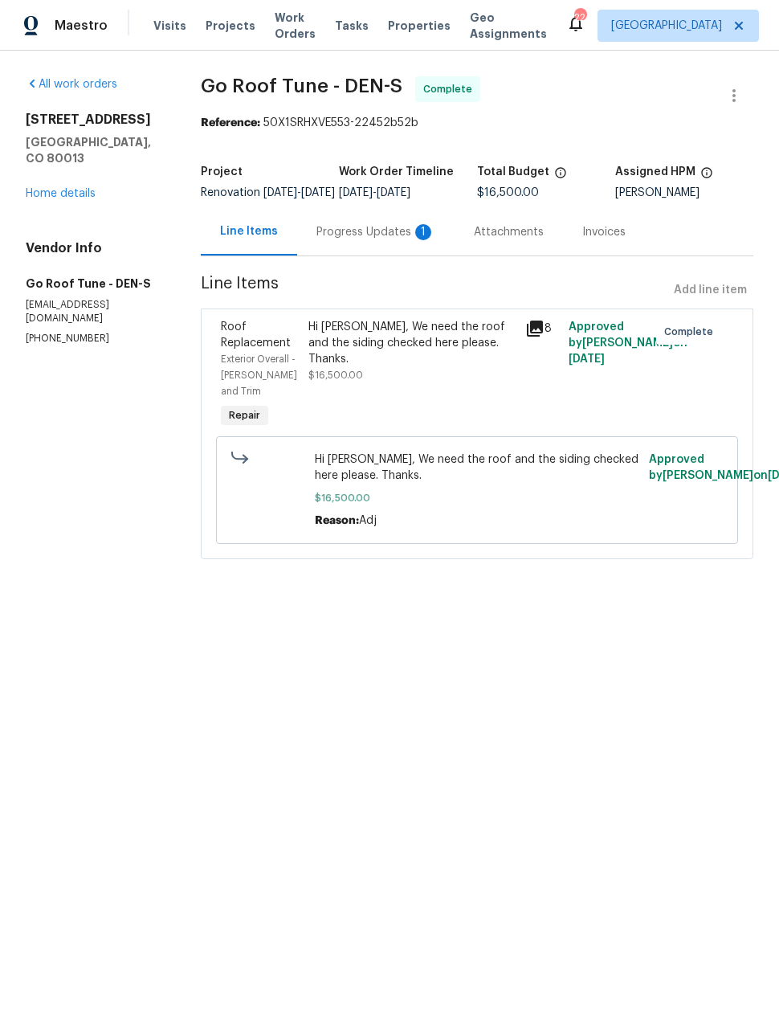
click at [81, 36] on div "Maestro" at bounding box center [54, 26] width 108 height 32
